Goal: Check status

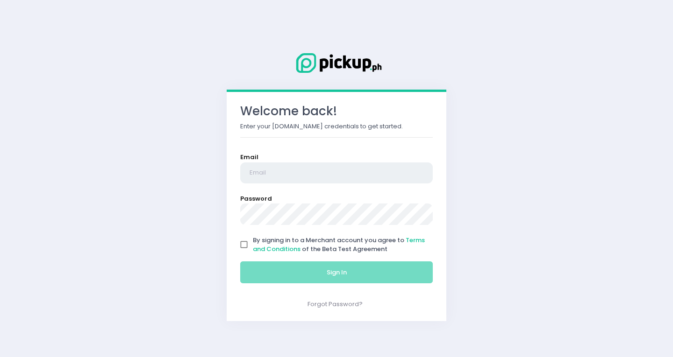
type input "[EMAIL_ADDRESS][PERSON_NAME][DOMAIN_NAME]"
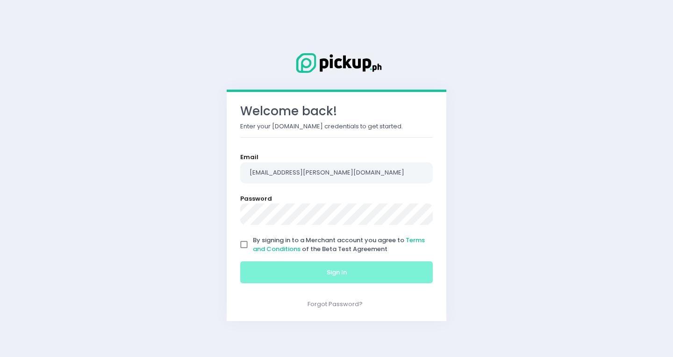
drag, startPoint x: 245, startPoint y: 247, endPoint x: 296, endPoint y: 283, distance: 62.4
click at [245, 246] on input "By signing in to a Merchant account you agree to Terms and Conditions of the Be…" at bounding box center [244, 245] width 18 height 18
checkbox input "true"
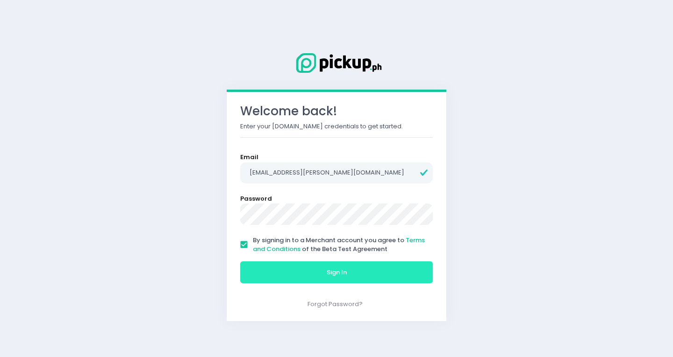
click at [300, 273] on button "Sign In" at bounding box center [336, 273] width 193 height 22
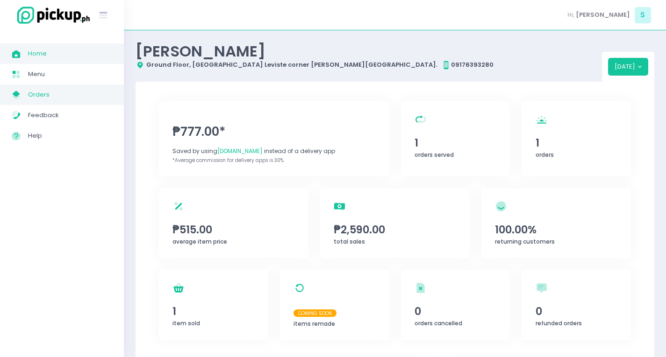
click at [50, 98] on span "Orders" at bounding box center [70, 95] width 84 height 12
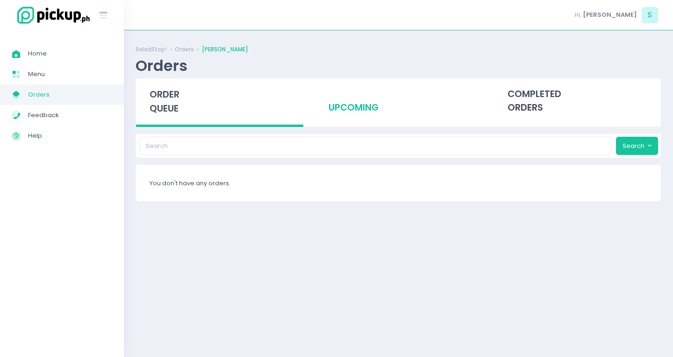
click at [368, 108] on div "upcoming" at bounding box center [398, 102] width 167 height 46
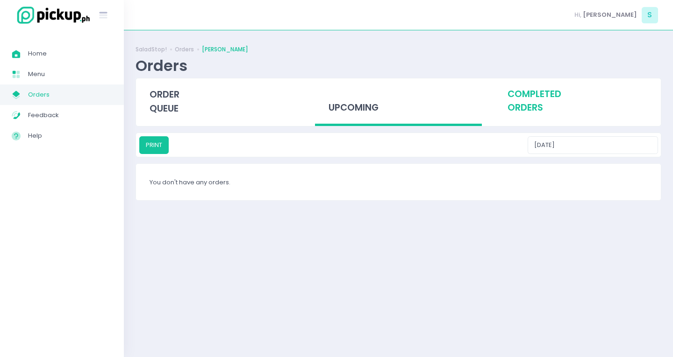
click at [530, 109] on div "completed orders" at bounding box center [576, 102] width 167 height 46
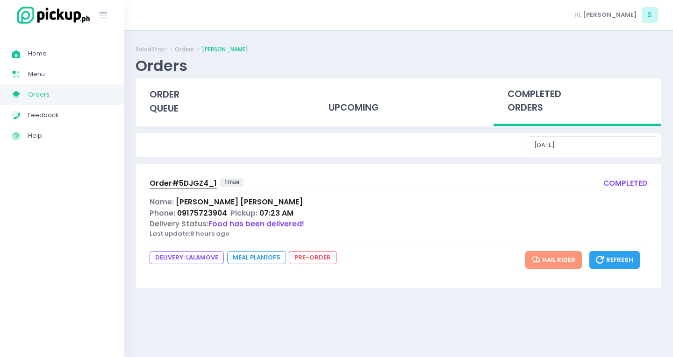
click at [168, 182] on span "Order# 5DJGZ4_1" at bounding box center [183, 184] width 67 height 10
